Goal: Task Accomplishment & Management: Manage account settings

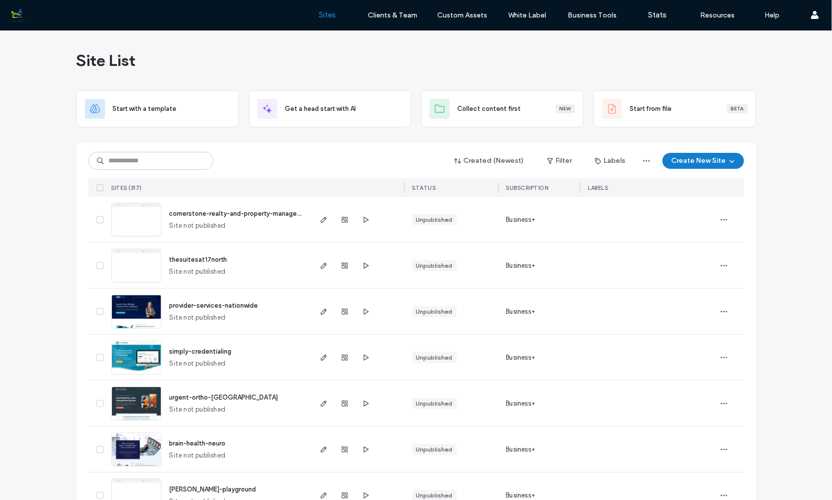
click at [732, 161] on icon "button" at bounding box center [732, 161] width 8 height 8
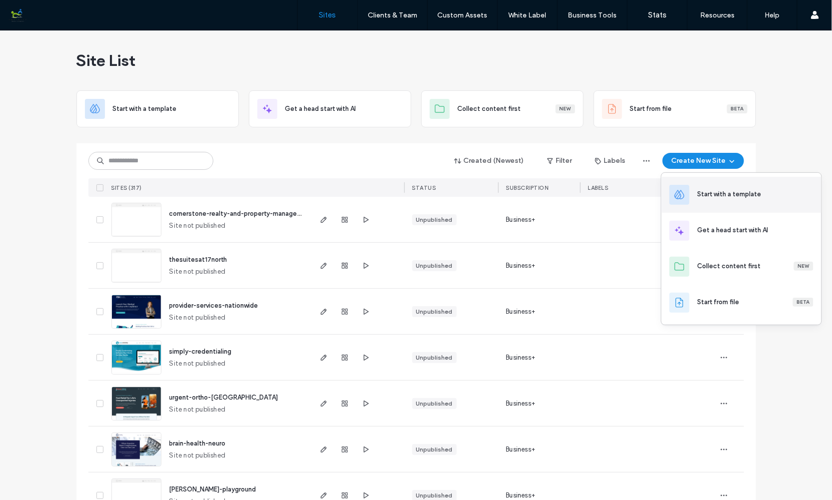
click at [707, 187] on div "Start with a template" at bounding box center [742, 195] width 160 height 36
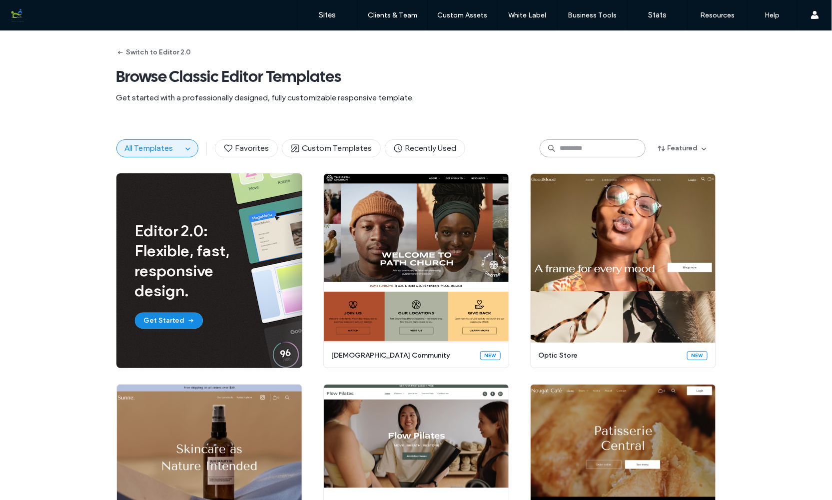
click at [575, 149] on input at bounding box center [593, 148] width 106 height 18
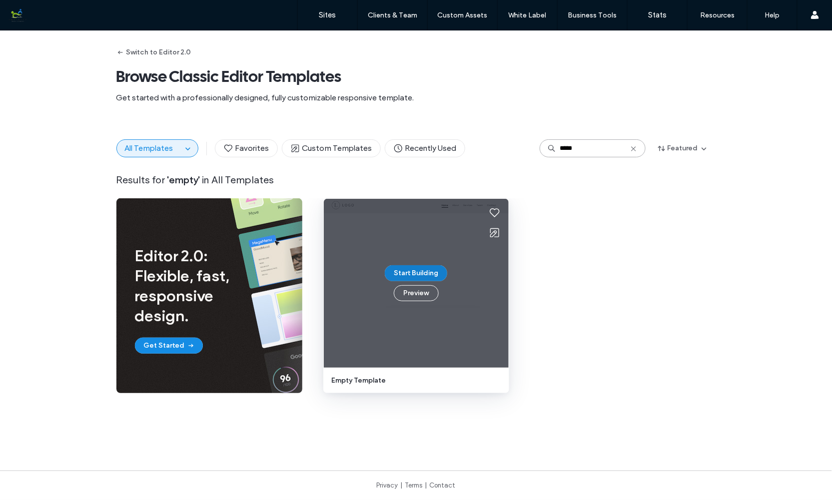
type input "*****"
click at [409, 268] on button "Start Building" at bounding box center [416, 273] width 62 height 16
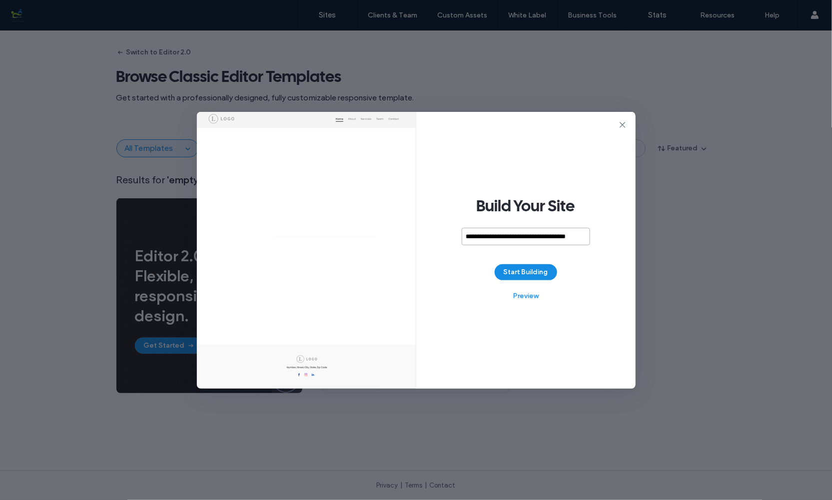
scroll to position [0, 11]
type input "**********"
click at [540, 275] on button "Start Building" at bounding box center [526, 272] width 62 height 16
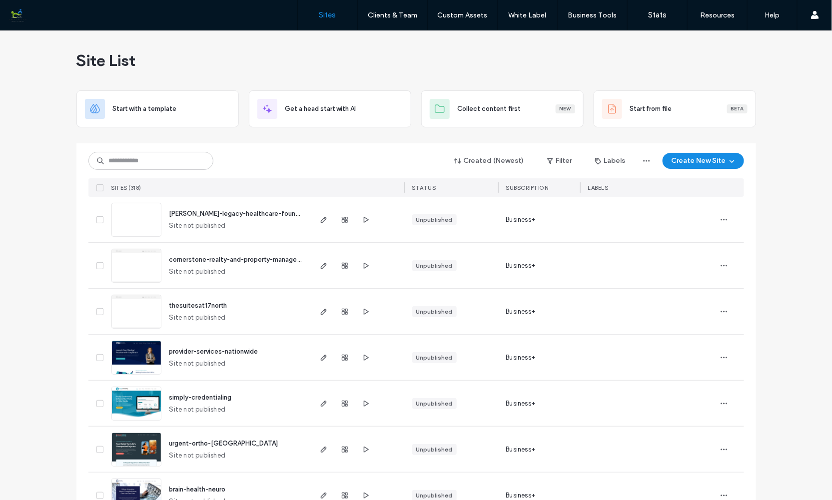
click at [389, 37] on label "Client Management" at bounding box center [394, 40] width 58 height 7
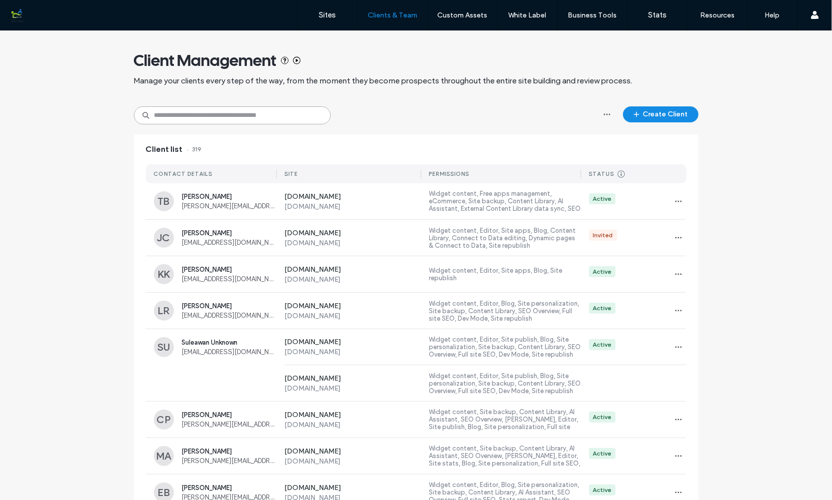
click at [226, 114] on input at bounding box center [232, 115] width 197 height 18
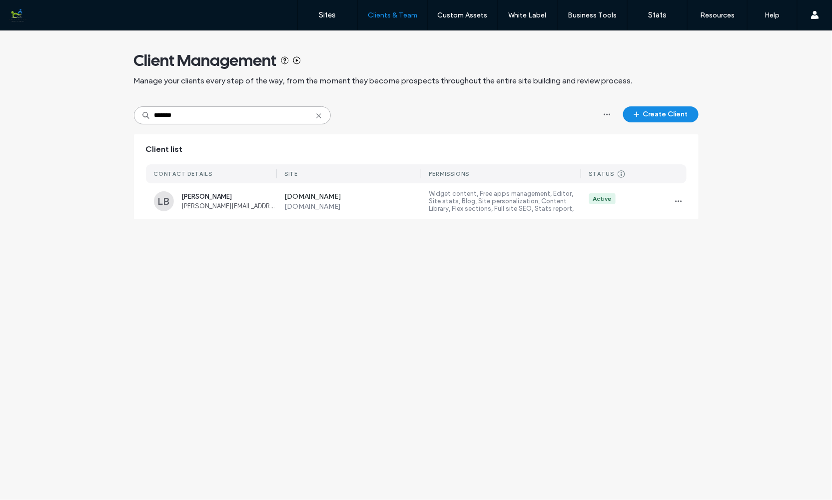
drag, startPoint x: 173, startPoint y: 114, endPoint x: 125, endPoint y: 114, distance: 48.5
click at [125, 114] on div "Client Management Manage your clients every step of the way, from the moment th…" at bounding box center [416, 129] width 832 height 199
type input "****"
click at [194, 200] on div "[PERSON_NAME] [EMAIL_ADDRESS][DOMAIN_NAME]" at bounding box center [229, 201] width 95 height 17
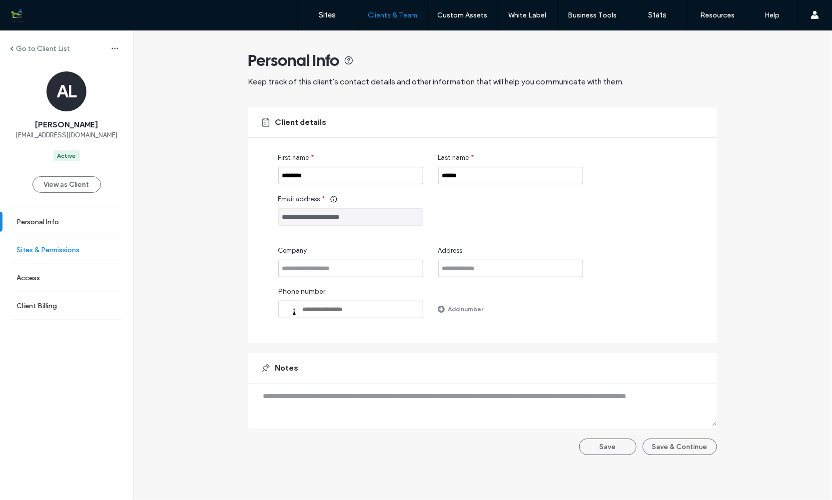
click at [70, 244] on link "Sites & Permissions" at bounding box center [66, 249] width 133 height 27
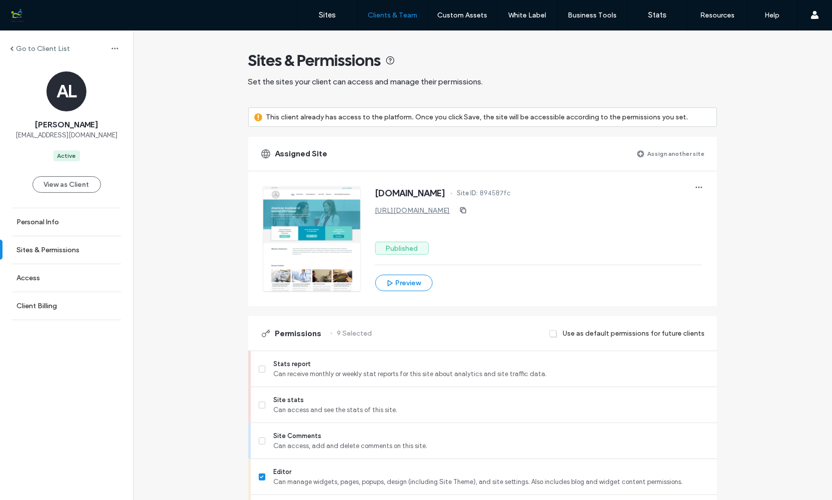
click at [671, 152] on label "Assign another site" at bounding box center [676, 153] width 57 height 17
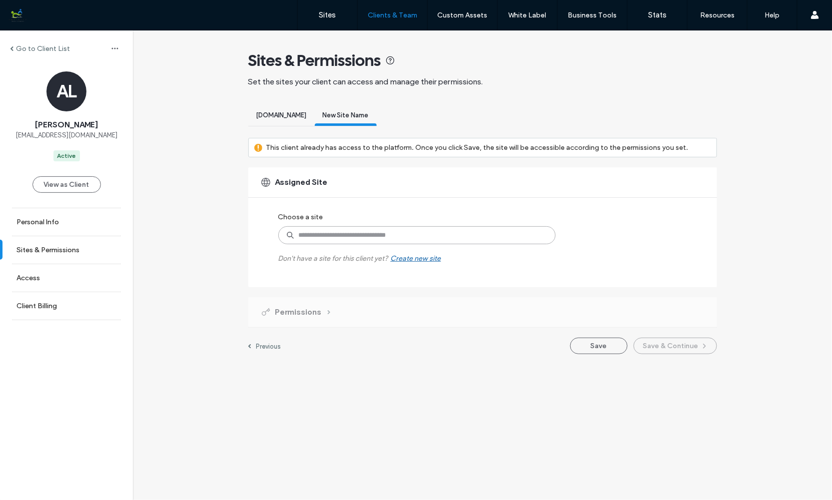
click at [336, 233] on input at bounding box center [416, 235] width 277 height 18
type input "*******"
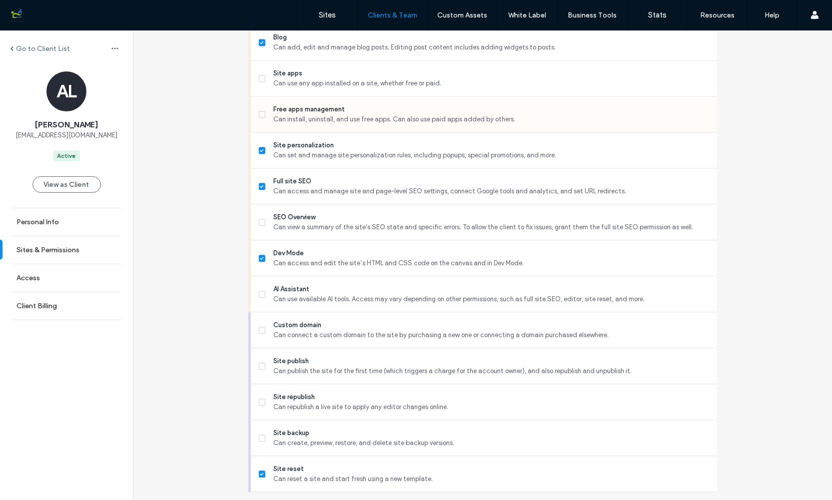
scroll to position [780, 0]
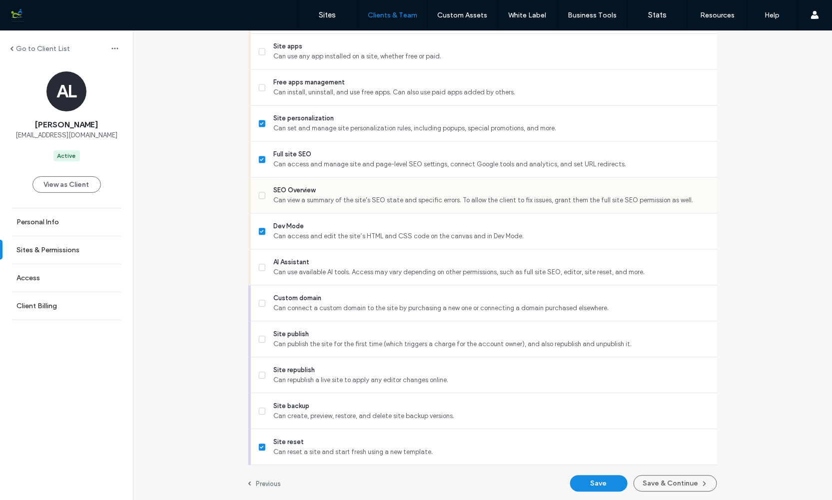
click at [259, 192] on span at bounding box center [262, 195] width 7 height 7
click at [260, 266] on icon at bounding box center [261, 267] width 3 height 3
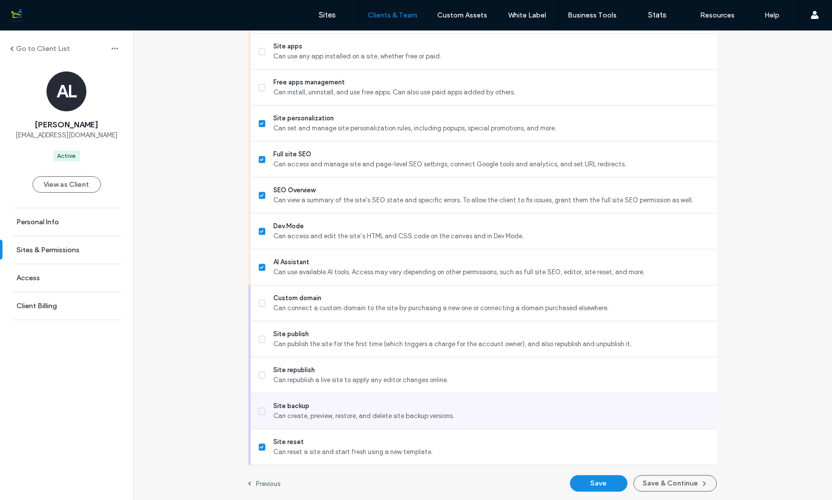
click at [260, 410] on icon at bounding box center [262, 411] width 4 height 3
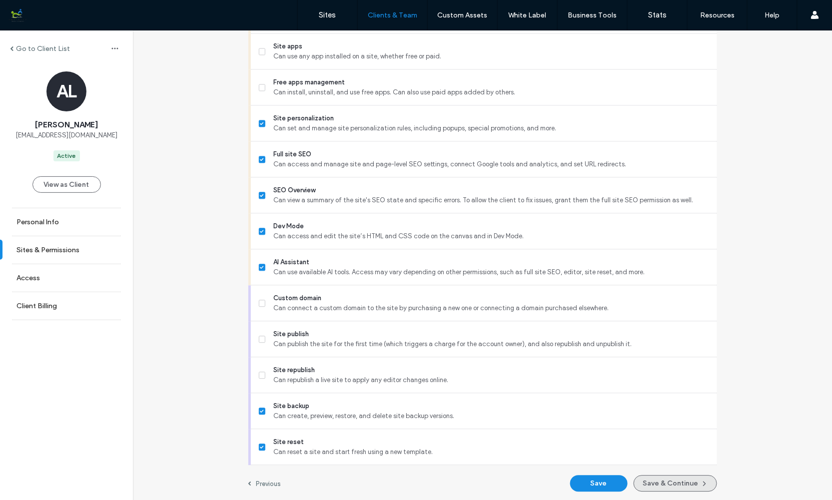
click at [678, 483] on button "Save & Continue" at bounding box center [675, 484] width 83 height 16
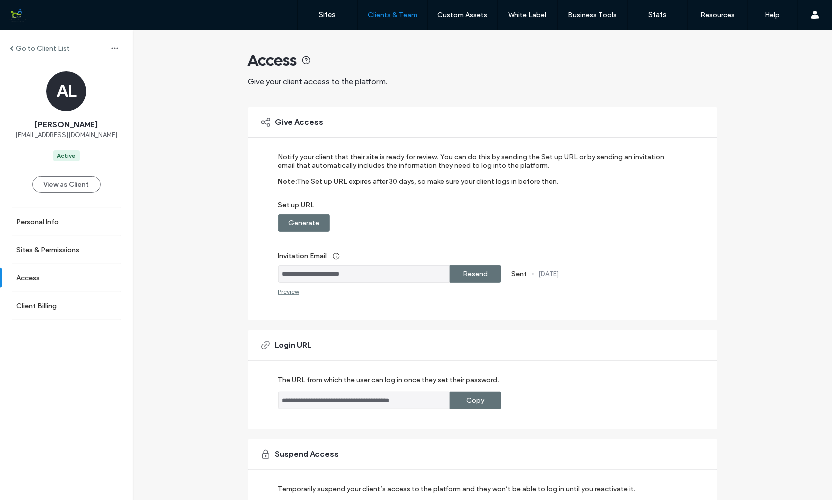
click at [311, 223] on label "Generate" at bounding box center [303, 223] width 31 height 18
click at [474, 270] on label "Resend" at bounding box center [475, 274] width 25 height 18
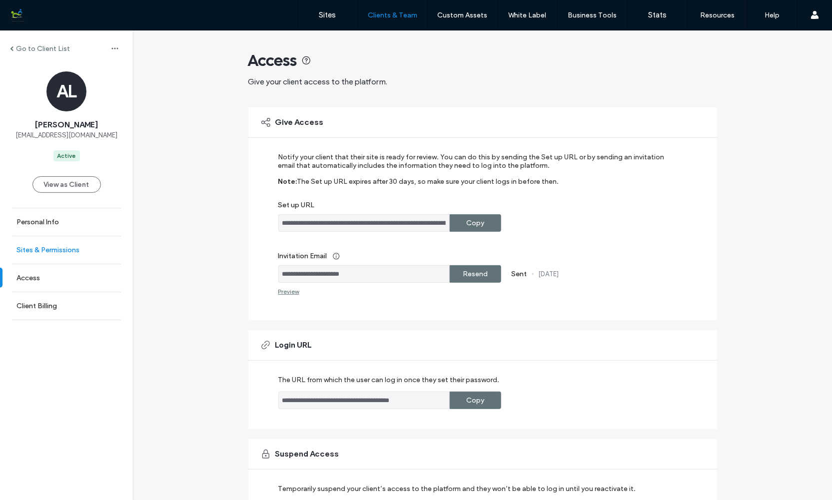
click at [73, 248] on label "Sites & Permissions" at bounding box center [47, 250] width 63 height 8
